Goal: Communication & Community: Share content

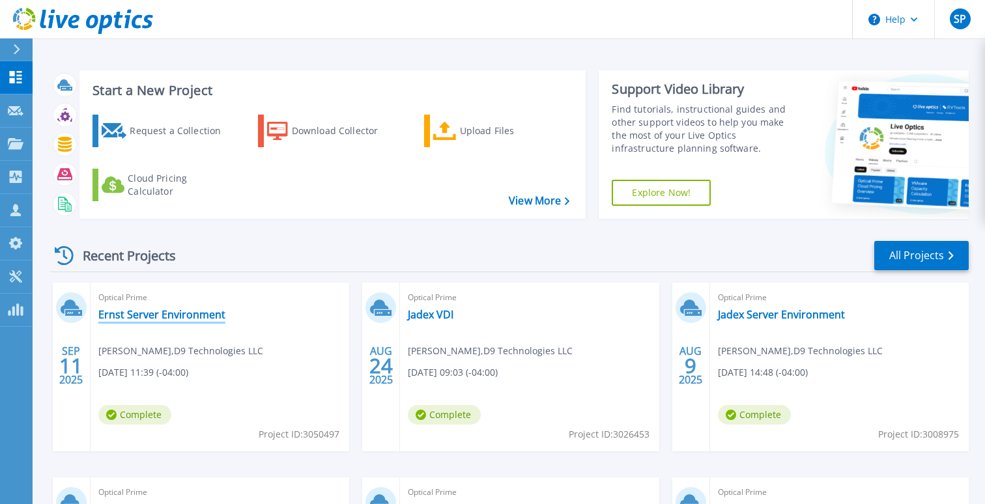
click at [186, 312] on link "Ernst Server Environment" at bounding box center [161, 314] width 127 height 13
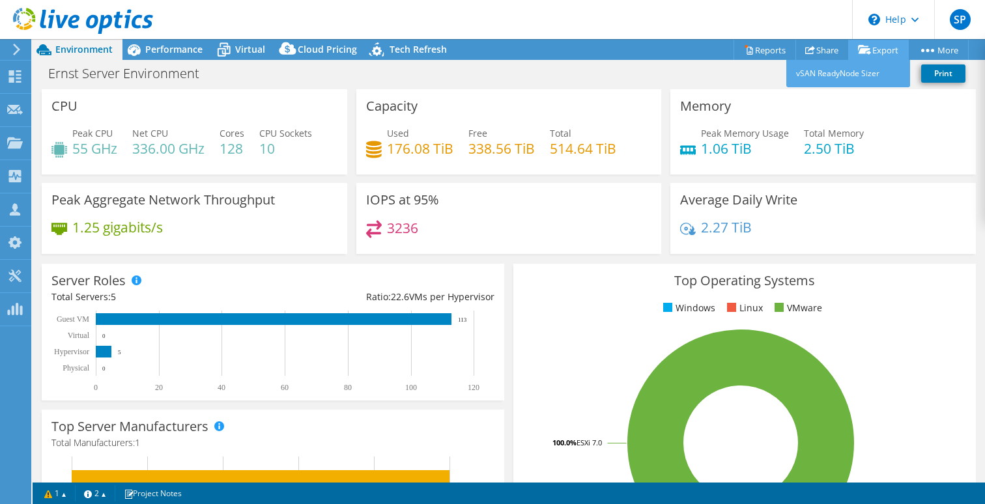
select select "USEast"
select select "USD"
click at [816, 49] on link "Share" at bounding box center [822, 50] width 53 height 20
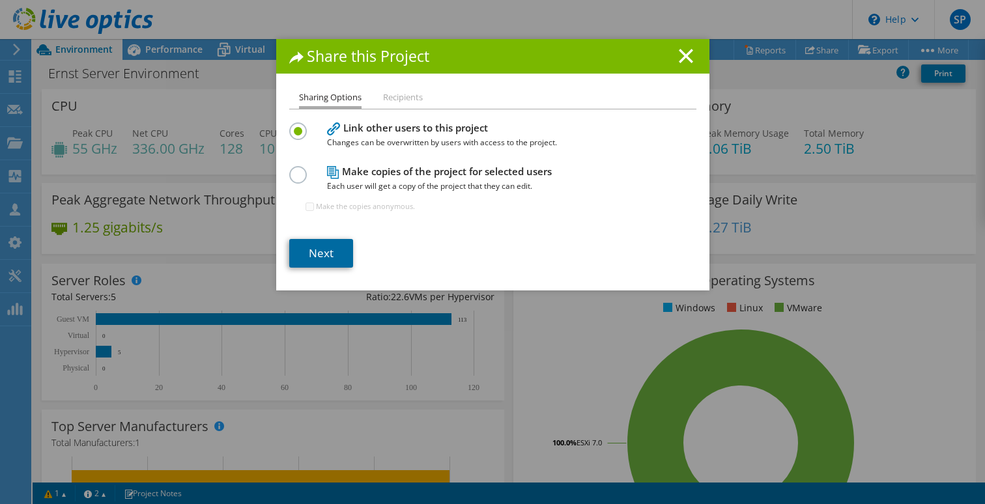
click at [319, 253] on link "Next" at bounding box center [321, 253] width 64 height 29
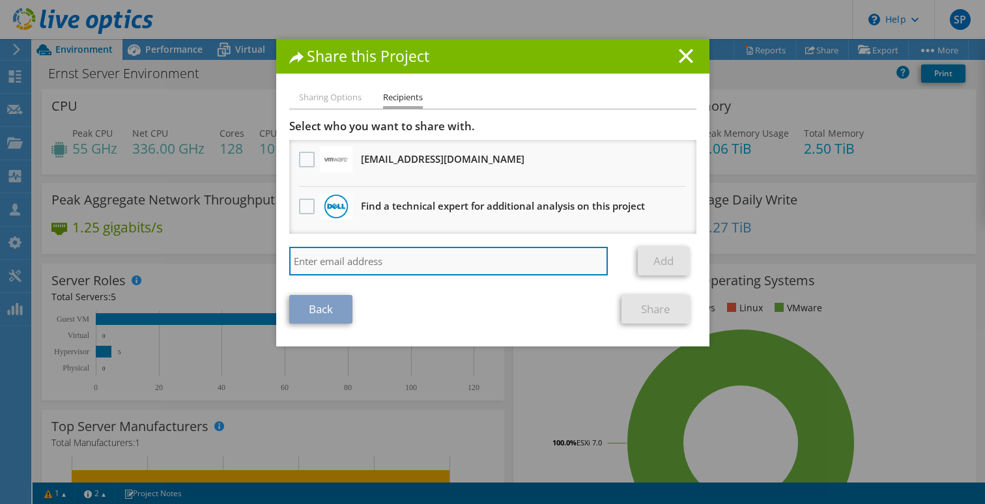
click at [323, 261] on input "search" at bounding box center [448, 261] width 319 height 29
type input "[EMAIL_ADDRESS][DOMAIN_NAME]"
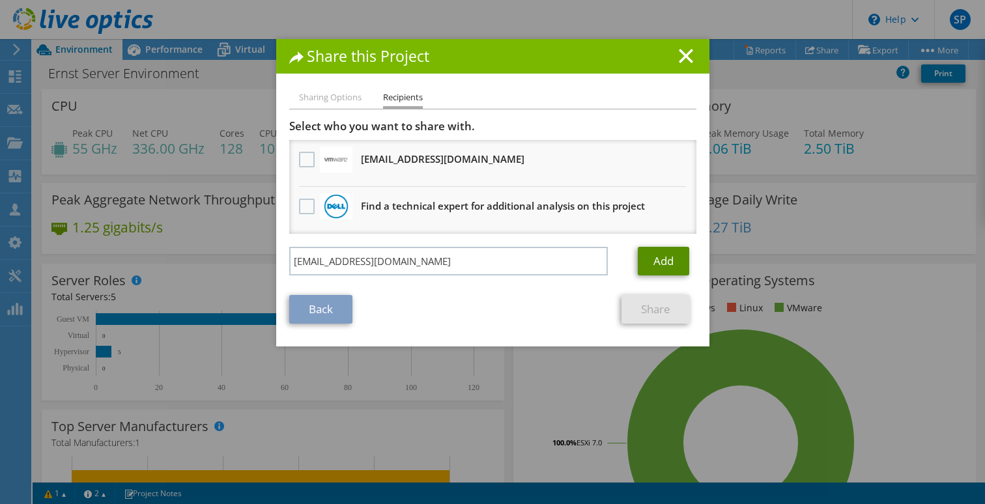
click at [665, 264] on link "Add" at bounding box center [663, 261] width 51 height 29
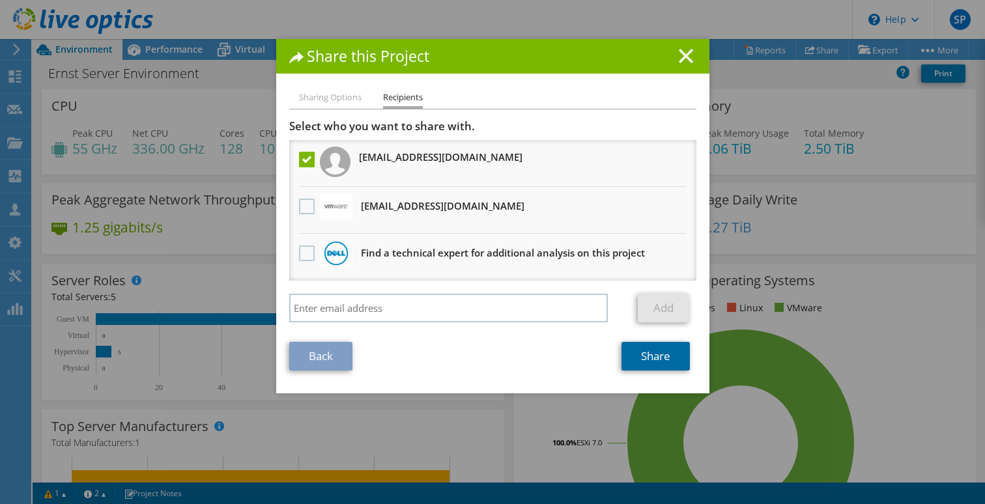
click at [653, 360] on link "Share" at bounding box center [656, 356] width 68 height 29
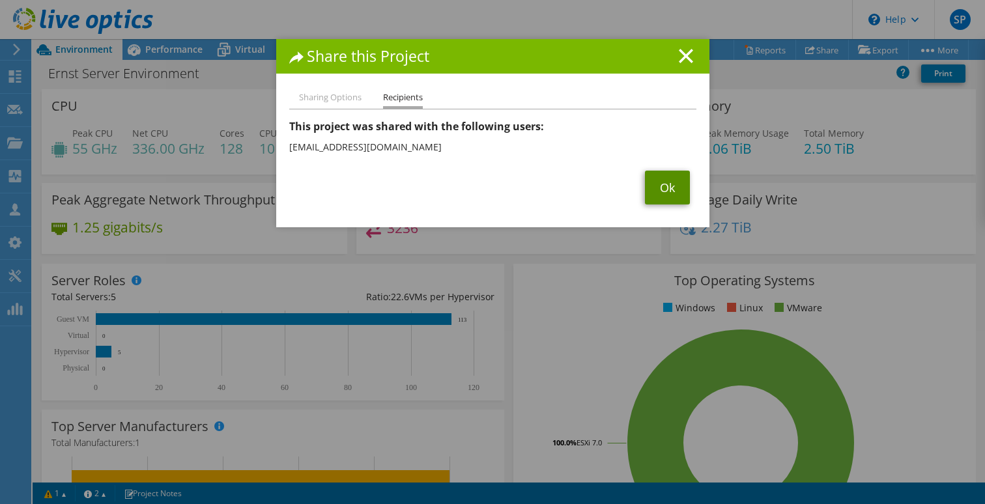
click at [673, 192] on link "Ok" at bounding box center [667, 188] width 45 height 34
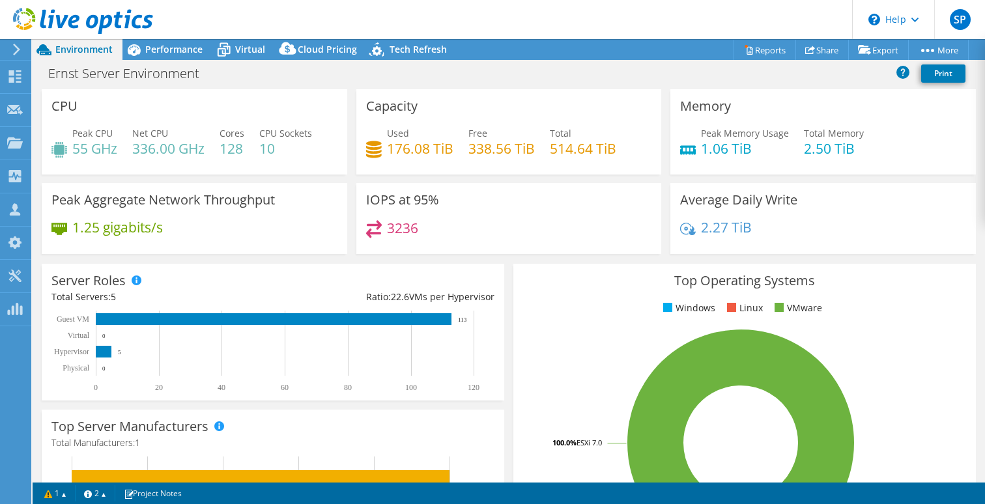
click at [17, 50] on icon at bounding box center [17, 50] width 10 height 12
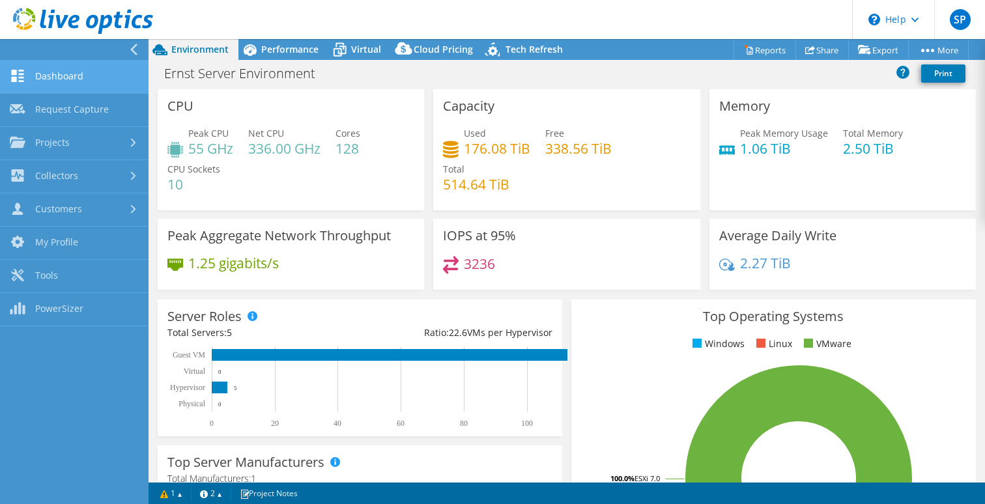
click at [35, 80] on link "Dashboard" at bounding box center [74, 77] width 149 height 33
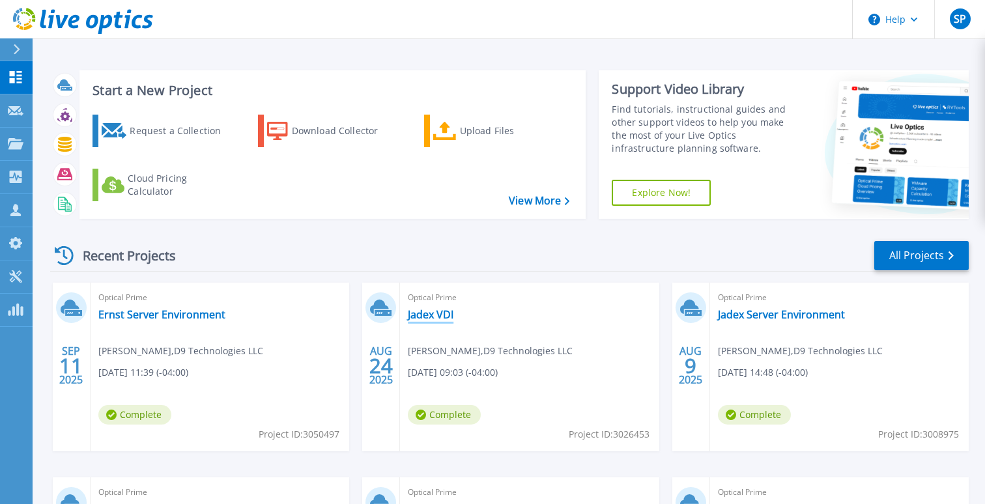
click at [435, 313] on link "Jadex VDI" at bounding box center [431, 314] width 46 height 13
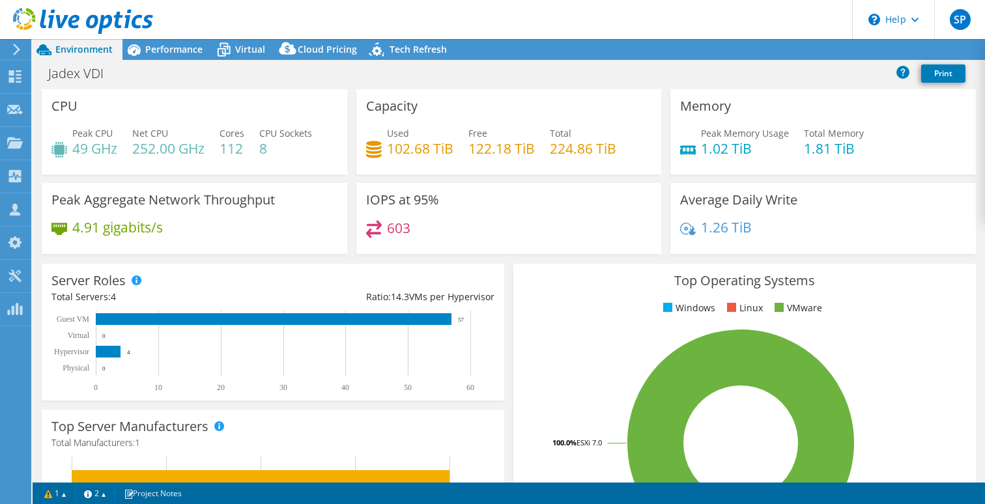
select select "USEast"
select select "USD"
click at [828, 51] on link "Share" at bounding box center [822, 50] width 53 height 20
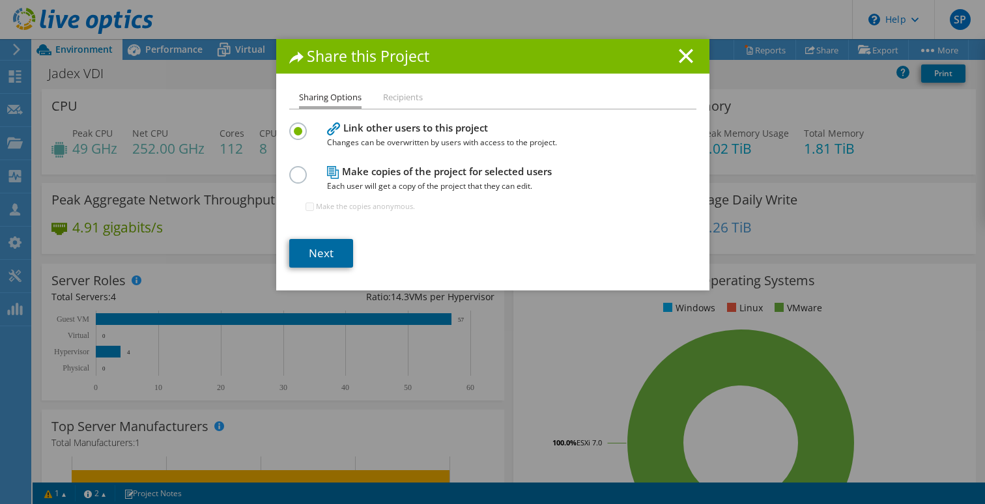
click at [328, 255] on link "Next" at bounding box center [321, 253] width 64 height 29
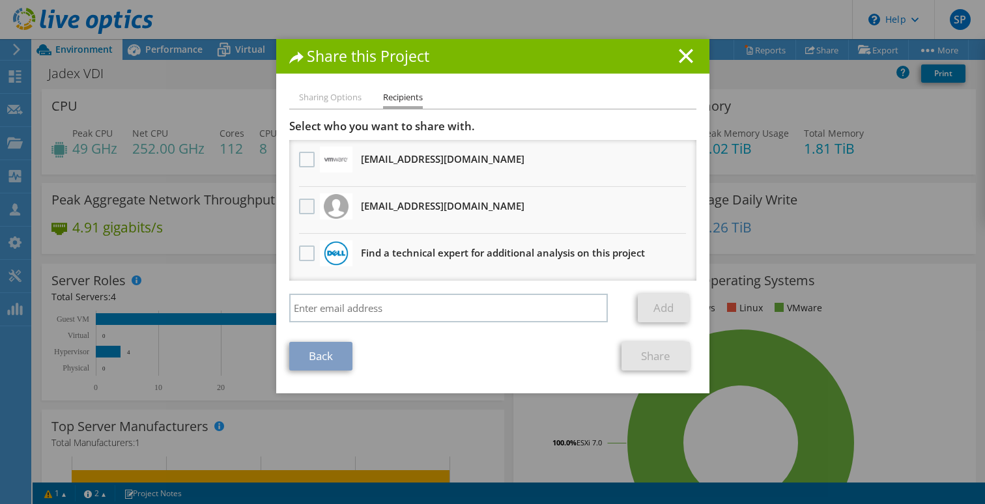
click at [308, 206] on label at bounding box center [308, 207] width 19 height 16
click at [0, 0] on input "checkbox" at bounding box center [0, 0] width 0 height 0
click at [650, 358] on link "Share" at bounding box center [656, 356] width 68 height 29
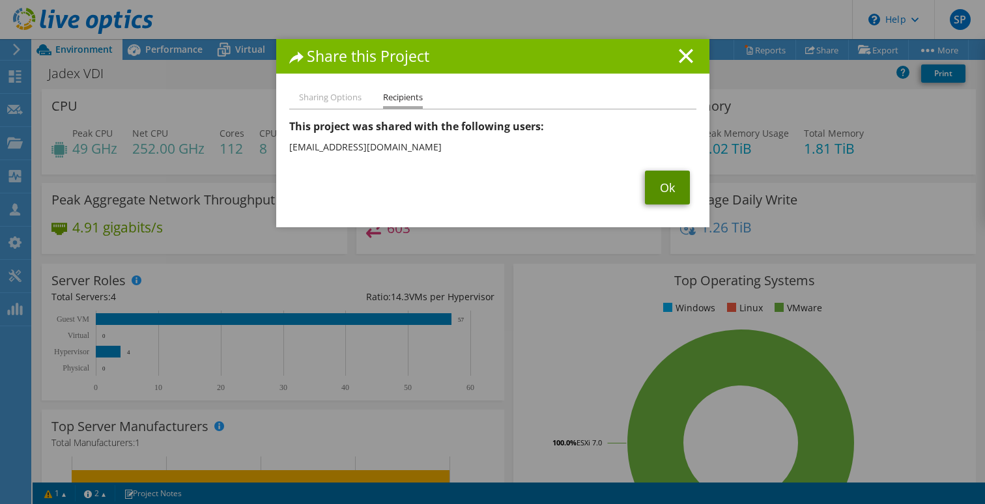
click at [669, 198] on link "Ok" at bounding box center [667, 188] width 45 height 34
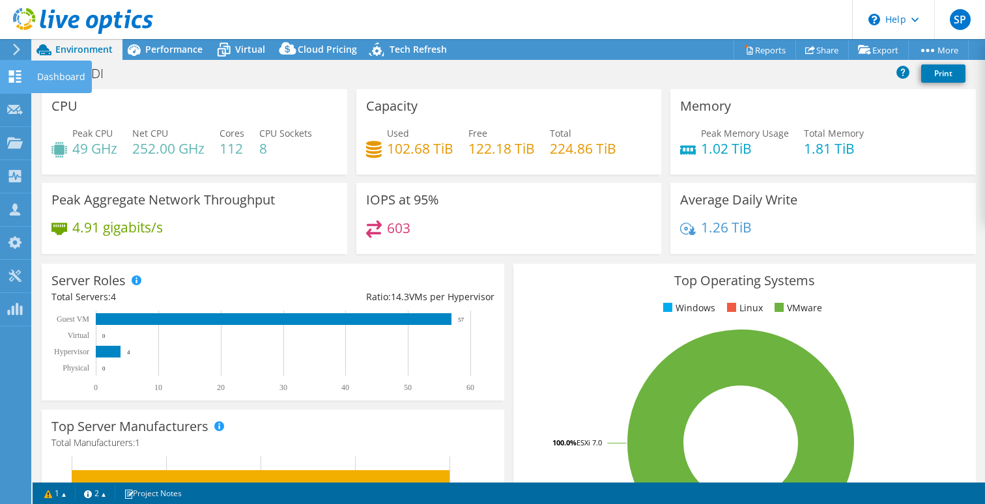
click at [41, 77] on div "Dashboard" at bounding box center [61, 77] width 61 height 33
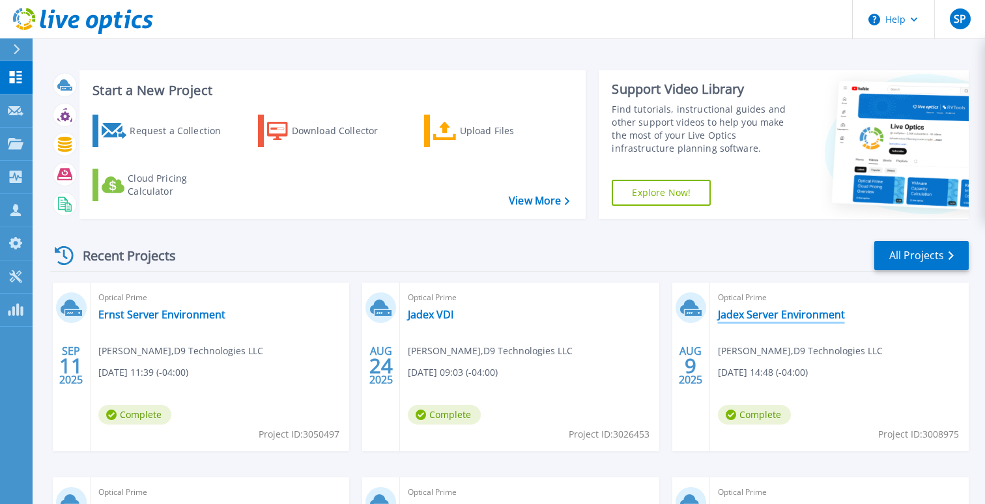
click at [778, 314] on link "Jadex Server Environment" at bounding box center [781, 314] width 127 height 13
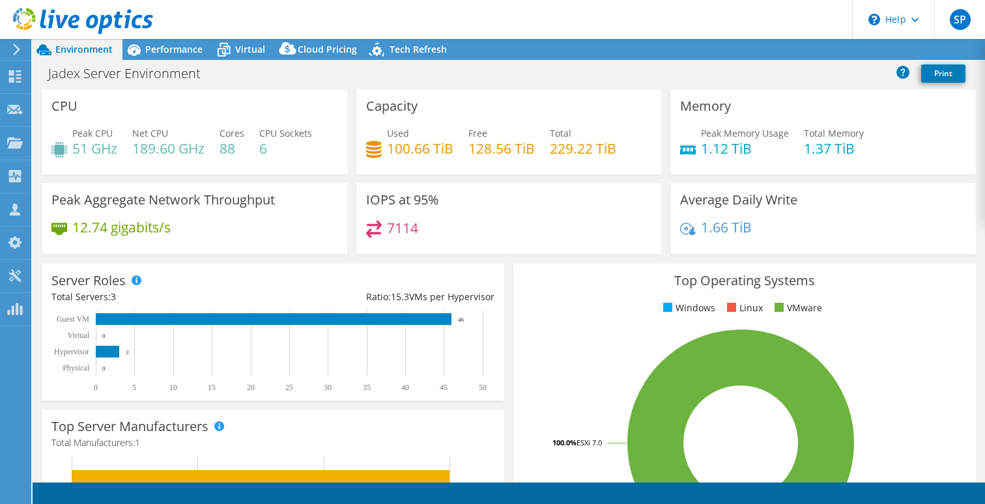
select select "USEast"
select select "USD"
click at [816, 50] on link "Share" at bounding box center [822, 50] width 53 height 20
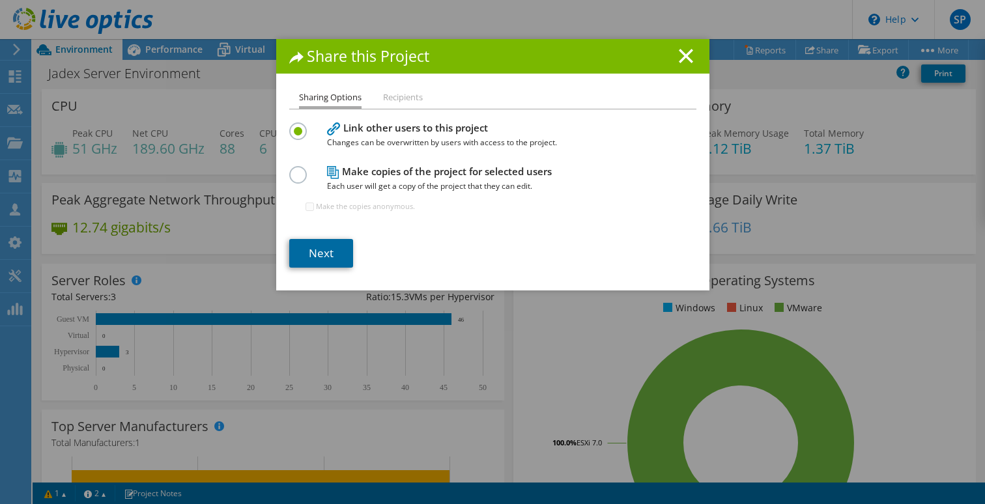
click at [330, 256] on link "Next" at bounding box center [321, 253] width 64 height 29
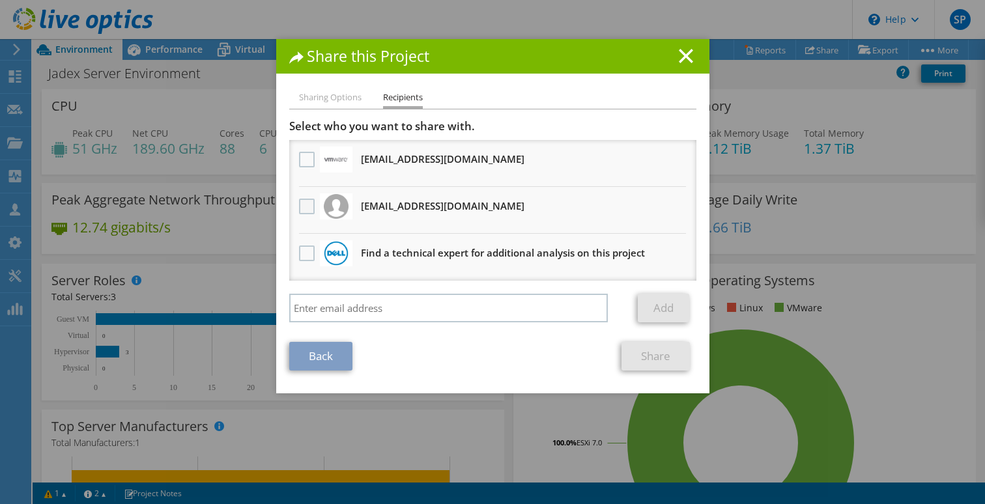
click at [304, 205] on label at bounding box center [308, 207] width 19 height 16
click at [0, 0] on input "checkbox" at bounding box center [0, 0] width 0 height 0
click at [648, 355] on link "Share" at bounding box center [656, 356] width 68 height 29
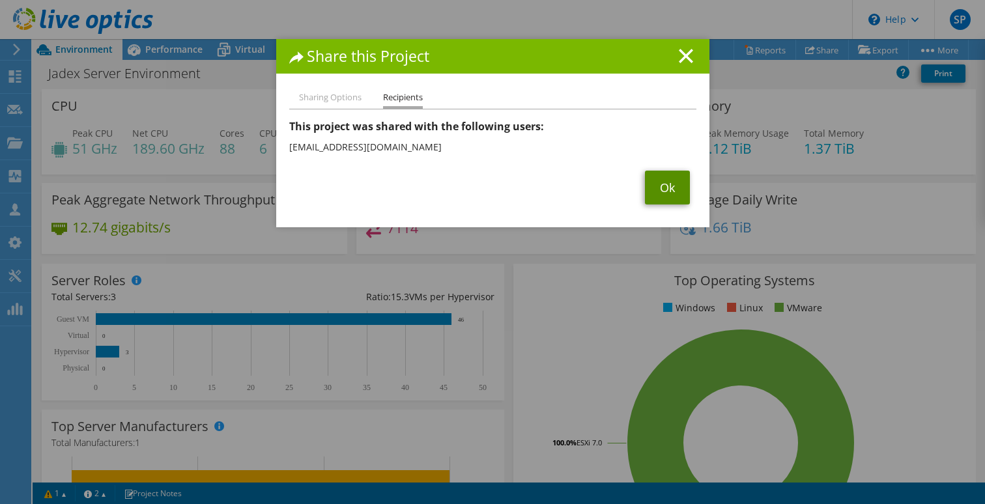
click at [662, 186] on link "Ok" at bounding box center [667, 188] width 45 height 34
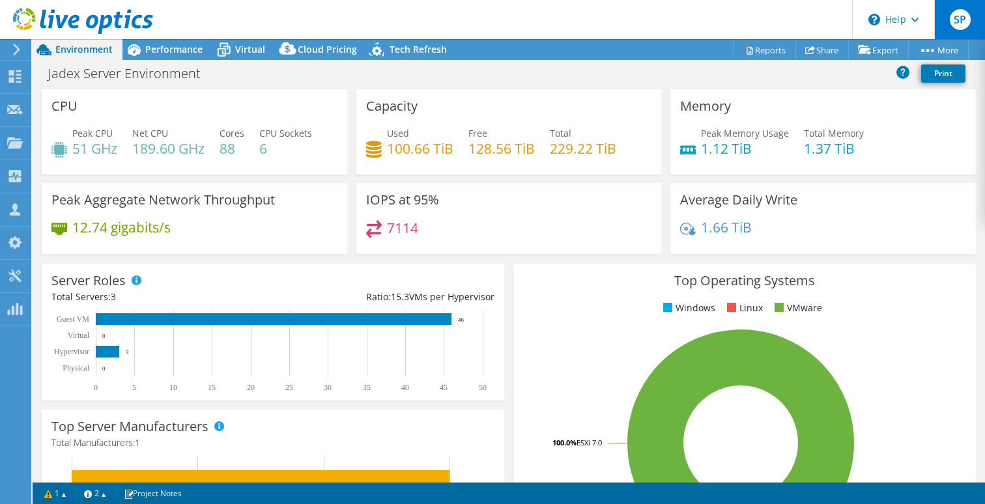
click at [965, 10] on span "SP" at bounding box center [960, 19] width 21 height 21
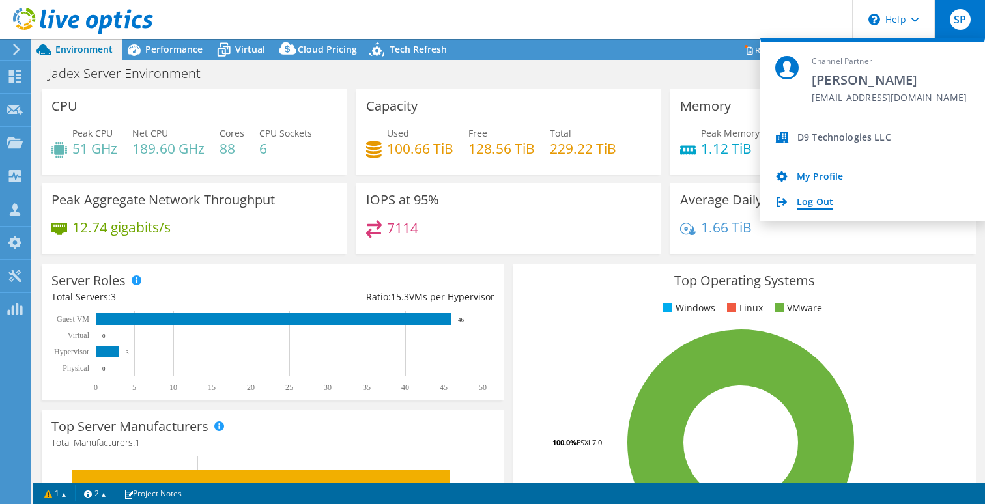
click at [825, 203] on link "Log Out" at bounding box center [815, 203] width 36 height 12
